Goal: Transaction & Acquisition: Purchase product/service

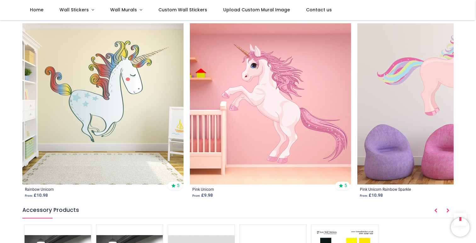
scroll to position [811, 0]
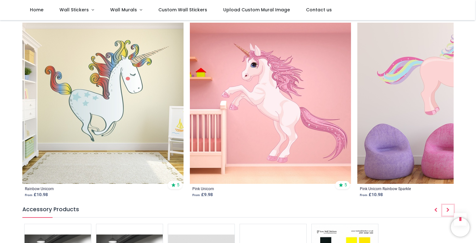
click at [449, 208] on icon "Next" at bounding box center [448, 210] width 3 height 4
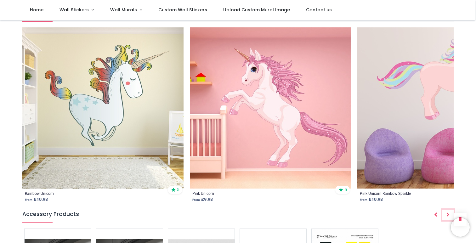
scroll to position [805, 0]
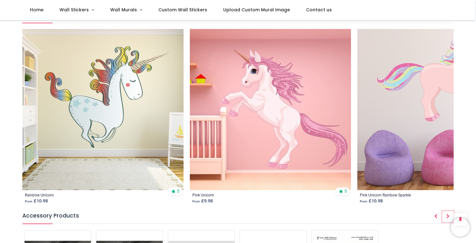
click at [447, 214] on icon "Next" at bounding box center [448, 216] width 3 height 4
click at [435, 214] on icon "Prev" at bounding box center [436, 216] width 3 height 4
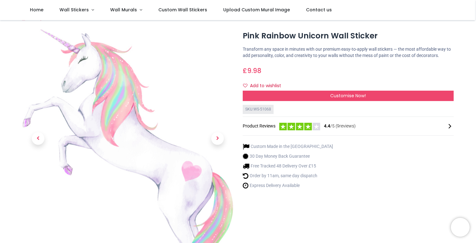
scroll to position [9, 0]
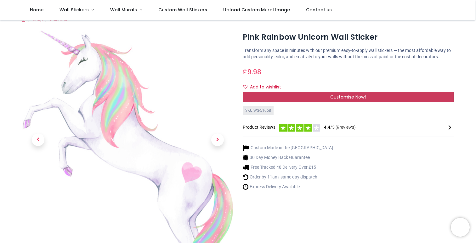
click at [323, 102] on div "Customise Now!" at bounding box center [348, 97] width 211 height 11
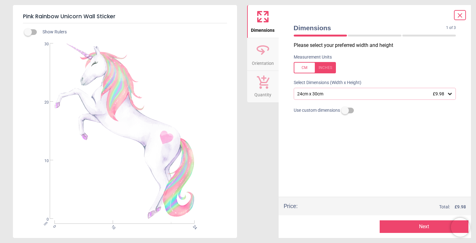
click at [326, 99] on div "24cm x 30cm £9.98" at bounding box center [375, 94] width 163 height 12
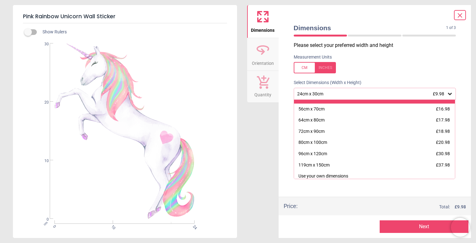
scroll to position [44, 0]
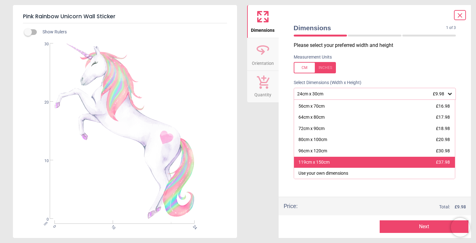
click at [342, 164] on div "119cm x 150cm £37.98" at bounding box center [374, 162] width 161 height 11
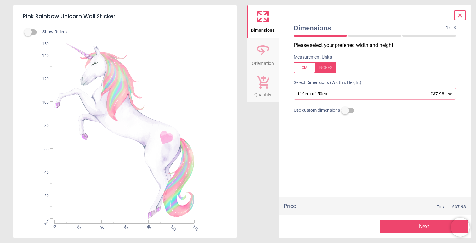
click at [408, 224] on button "Next" at bounding box center [424, 227] width 89 height 13
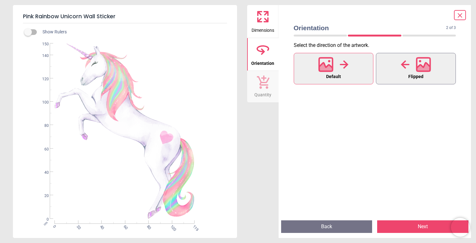
click at [401, 76] on button "Flipped" at bounding box center [416, 69] width 80 height 32
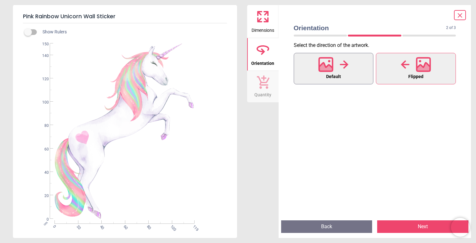
click at [345, 68] on icon at bounding box center [344, 64] width 9 height 9
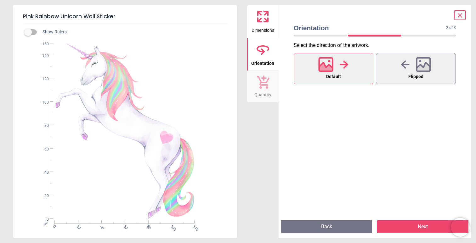
click at [329, 227] on button "Back" at bounding box center [326, 227] width 91 height 13
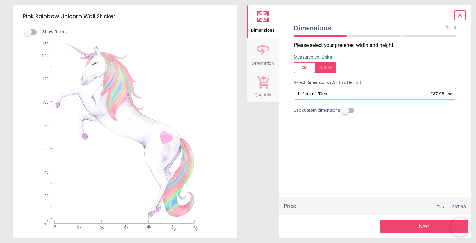
click at [457, 14] on icon at bounding box center [461, 16] width 8 height 8
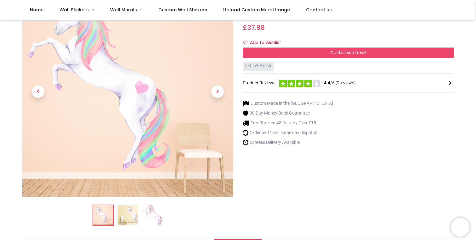
scroll to position [49, 0]
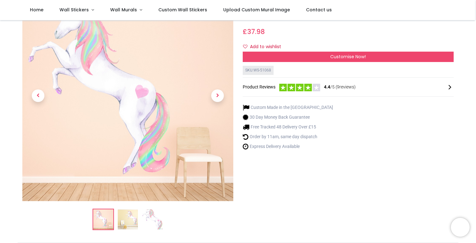
click at [379, 98] on div "SKU: WS-51068 Product Reviews 4.4 /5 ( 9 reviews)" at bounding box center [348, 82] width 211 height 33
click at [449, 91] on icon at bounding box center [451, 88] width 8 height 8
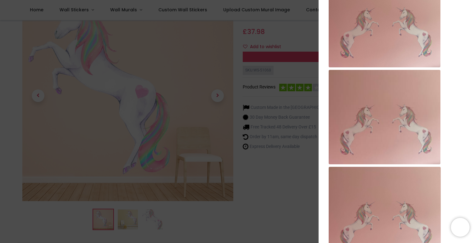
scroll to position [0, 0]
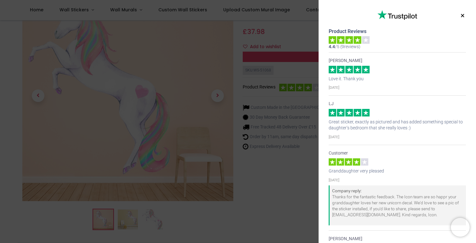
click at [460, 14] on button "×" at bounding box center [463, 15] width 8 height 11
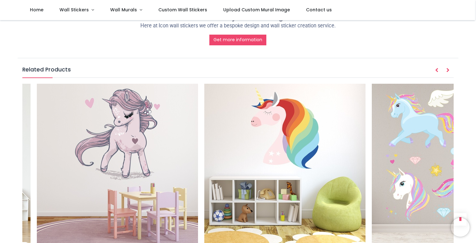
scroll to position [737, 0]
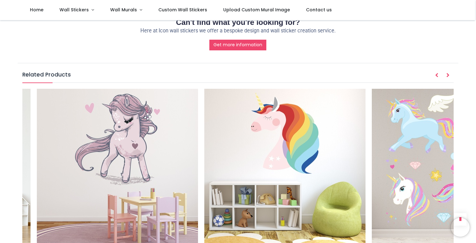
click at [309, 127] on img at bounding box center [285, 169] width 161 height 161
click at [280, 125] on img at bounding box center [285, 169] width 161 height 161
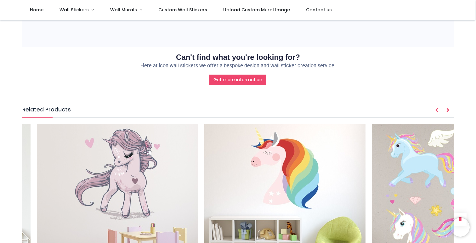
scroll to position [698, 0]
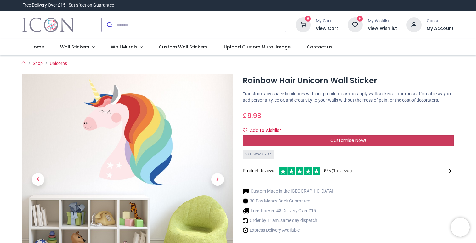
click at [319, 145] on div "Customise Now!" at bounding box center [348, 141] width 211 height 11
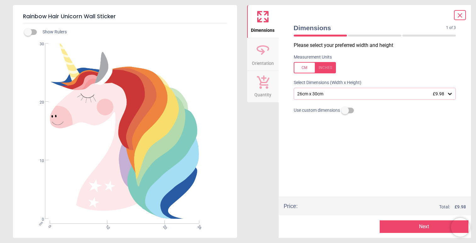
click at [324, 97] on div "26cm x 30cm £9.98" at bounding box center [375, 94] width 163 height 12
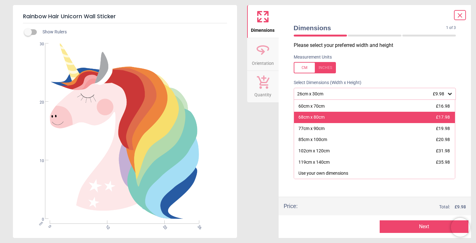
scroll to position [43, 0]
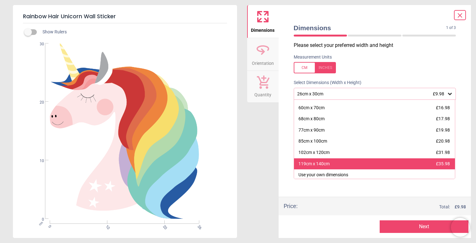
click at [340, 162] on div "119cm x 140cm £35.98" at bounding box center [374, 164] width 161 height 11
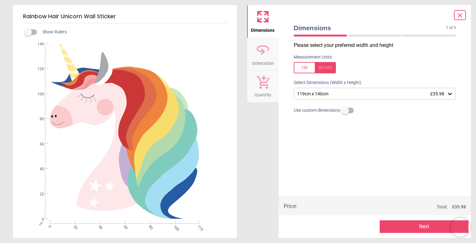
click at [459, 12] on icon at bounding box center [461, 16] width 8 height 8
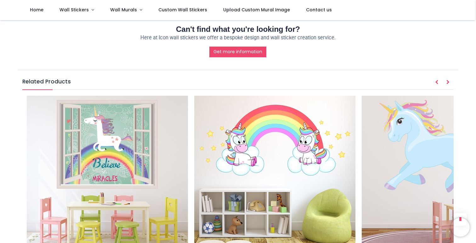
scroll to position [731, 0]
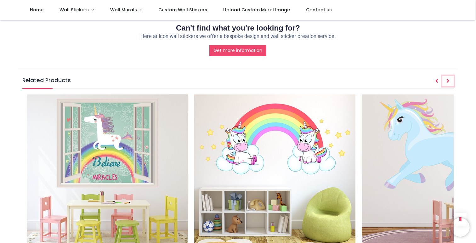
click at [446, 78] on button "Next" at bounding box center [448, 81] width 11 height 11
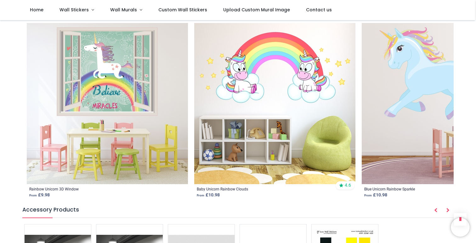
scroll to position [806, 0]
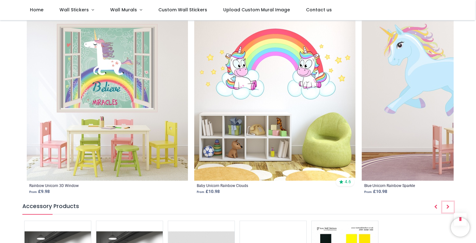
click at [449, 205] on icon "Next" at bounding box center [448, 207] width 3 height 4
click at [433, 203] on button "Prev" at bounding box center [435, 207] width 11 height 11
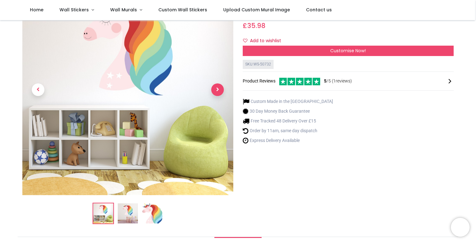
scroll to position [51, 0]
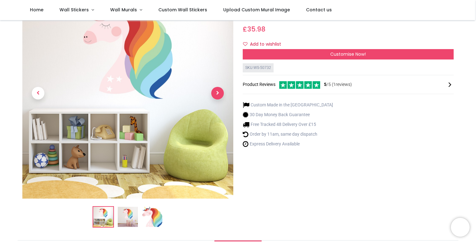
click at [220, 89] on span "Next" at bounding box center [217, 93] width 13 height 13
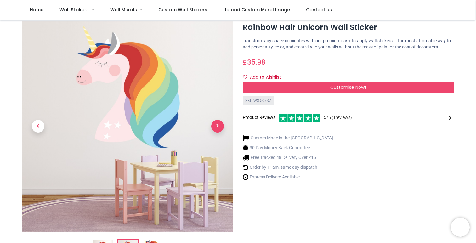
scroll to position [17, 0]
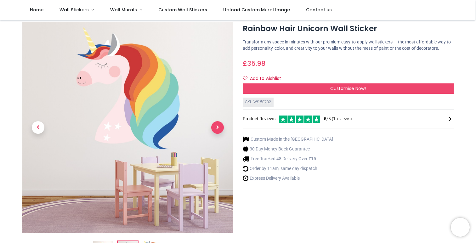
click at [219, 128] on span "Next" at bounding box center [217, 127] width 13 height 13
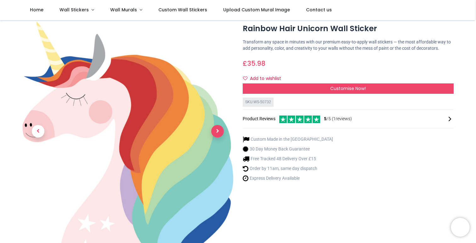
scroll to position [0, 0]
click at [219, 128] on span "Next" at bounding box center [217, 131] width 13 height 13
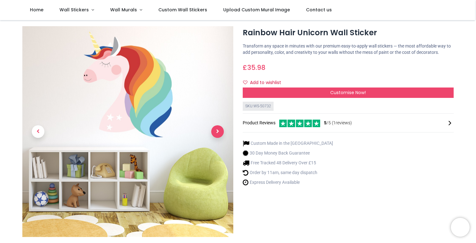
scroll to position [12, 0]
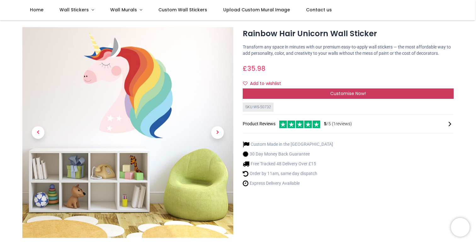
click at [309, 99] on div "Customise Now!" at bounding box center [348, 94] width 211 height 11
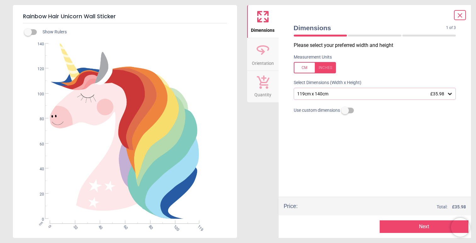
click at [322, 102] on div "Please select your preferred width and height Measurement Units Select Dimensio…" at bounding box center [375, 119] width 173 height 155
click at [323, 96] on div "119cm x 140cm £35.98" at bounding box center [372, 93] width 151 height 5
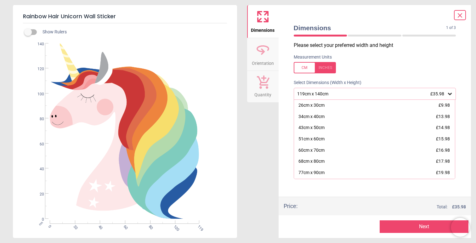
scroll to position [33, 0]
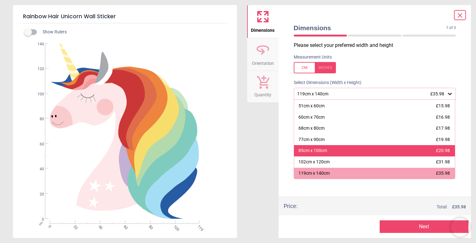
click at [326, 150] on div "85cm x 100cm" at bounding box center [313, 151] width 29 height 6
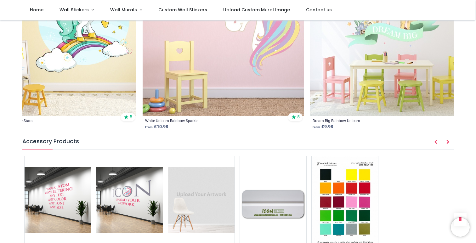
scroll to position [0, 4072]
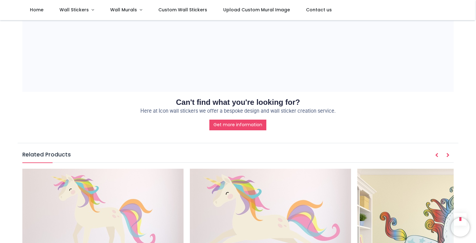
scroll to position [583, 0]
